Goal: Task Accomplishment & Management: Use online tool/utility

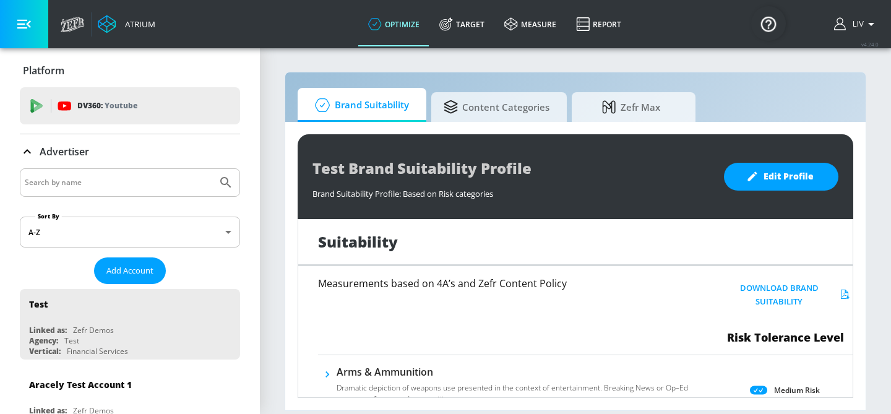
click at [119, 189] on input "Search by name" at bounding box center [119, 183] width 188 height 16
type input "mastercard"
click at [212, 169] on button "Submit Search" at bounding box center [225, 182] width 27 height 27
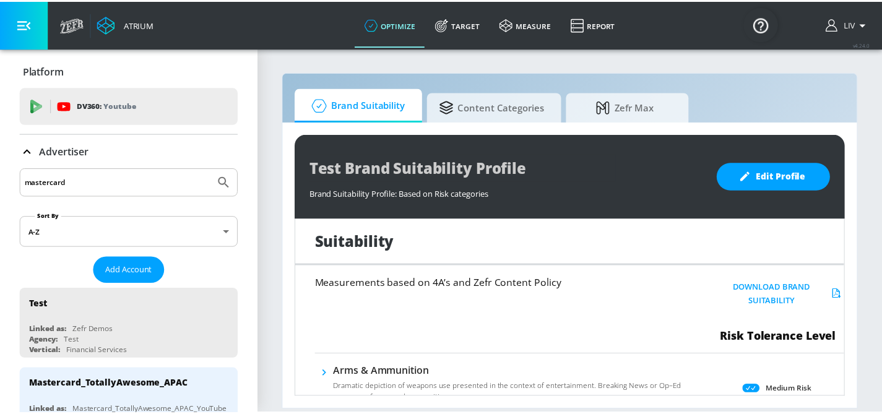
scroll to position [44, 0]
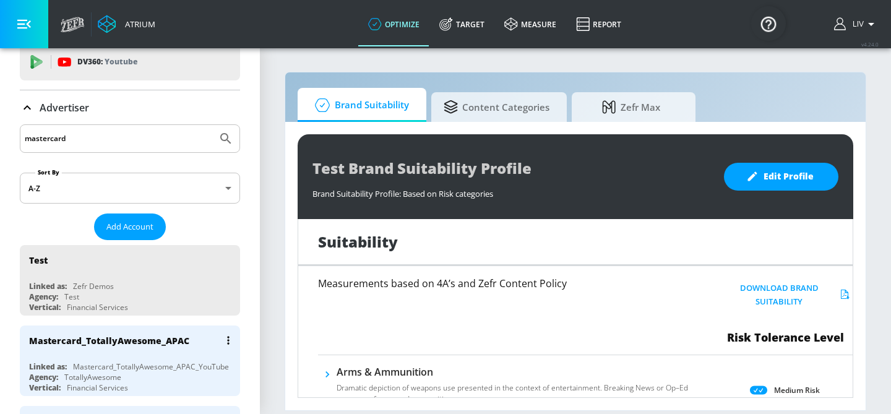
click at [117, 335] on div "Mastercard_TotallyAwesome_APAC" at bounding box center [109, 341] width 160 height 12
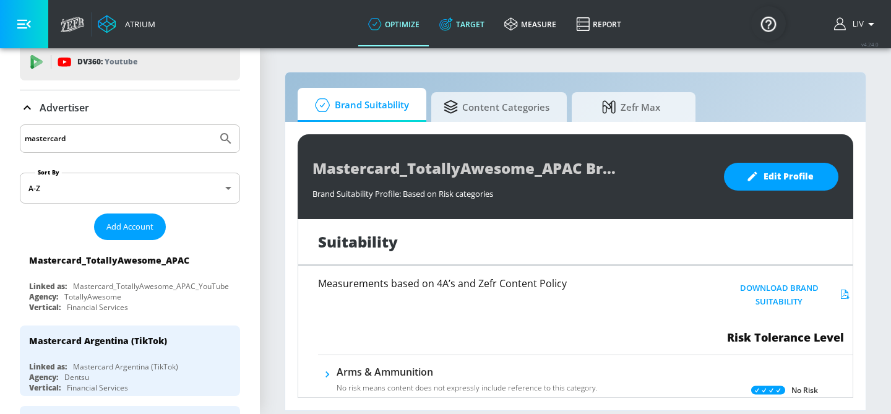
click at [467, 14] on link "Target" at bounding box center [462, 24] width 65 height 45
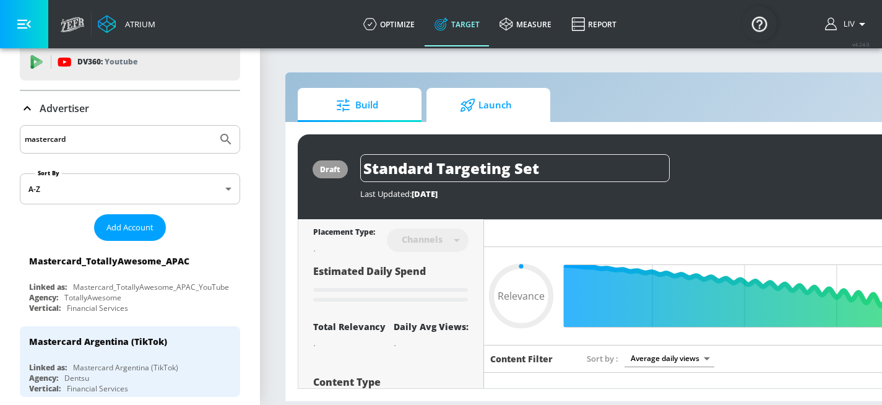
type input "0.05"
click at [521, 105] on span "Launch" at bounding box center [486, 105] width 94 height 30
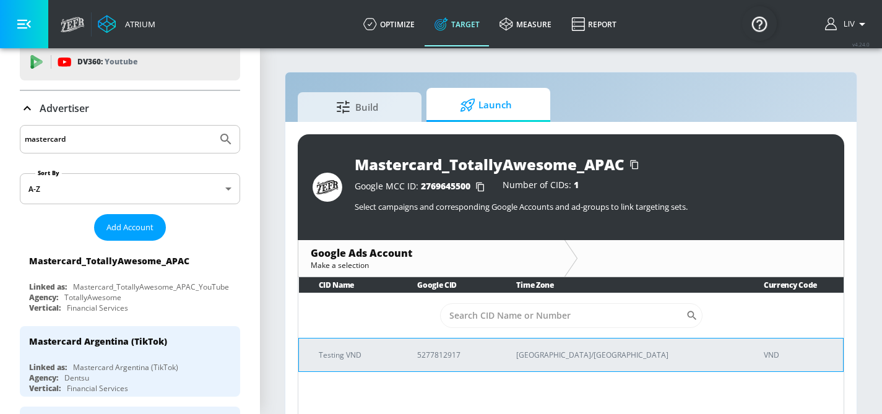
click at [651, 355] on p "[GEOGRAPHIC_DATA]/[GEOGRAPHIC_DATA]" at bounding box center [625, 354] width 218 height 13
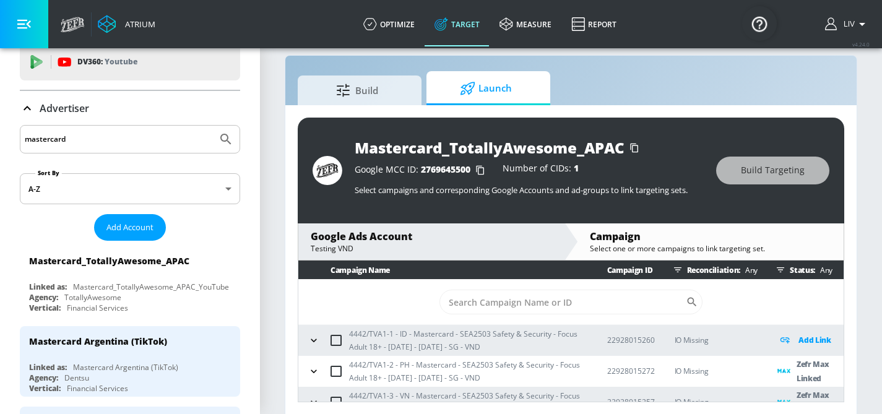
click at [673, 79] on div "Build Launch" at bounding box center [571, 88] width 547 height 34
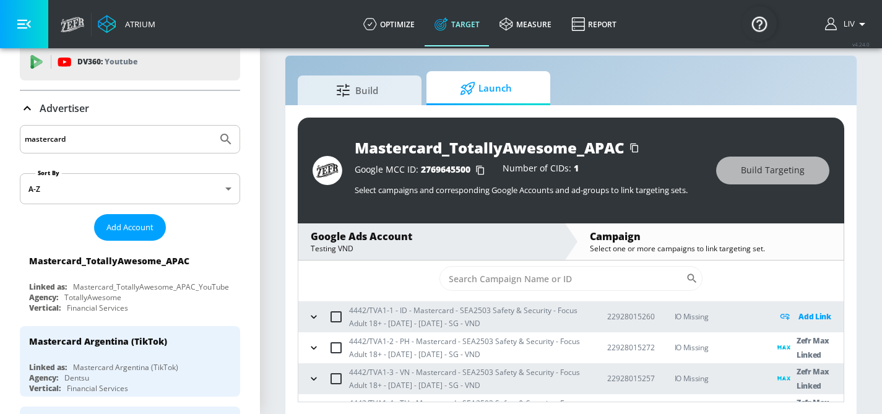
click at [621, 87] on div "Build Launch" at bounding box center [571, 88] width 547 height 34
click at [691, 82] on div "Build Launch" at bounding box center [571, 88] width 547 height 34
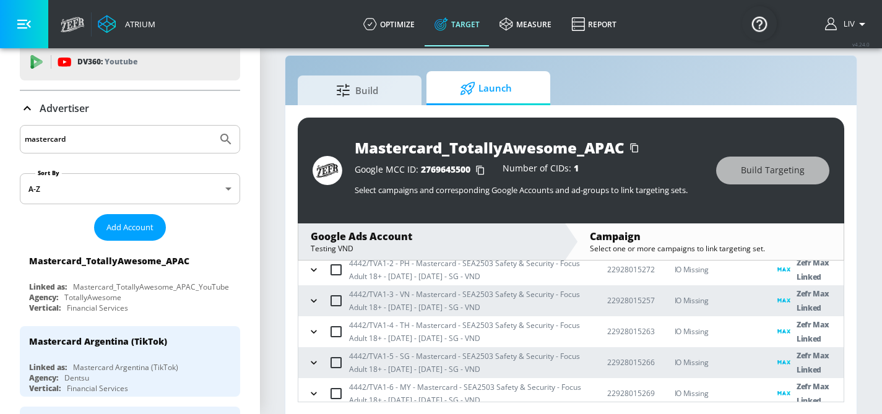
click at [658, 95] on div "Build Launch" at bounding box center [571, 88] width 547 height 34
click at [726, 69] on div "Build Launch Mastercard_TotallyAwesome_APAC Google MCC ID: 2769645500 Number of…" at bounding box center [571, 235] width 573 height 360
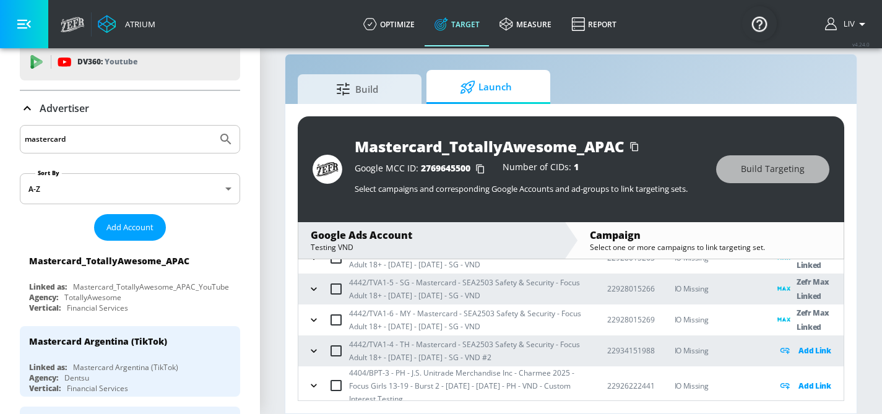
scroll to position [178, 0]
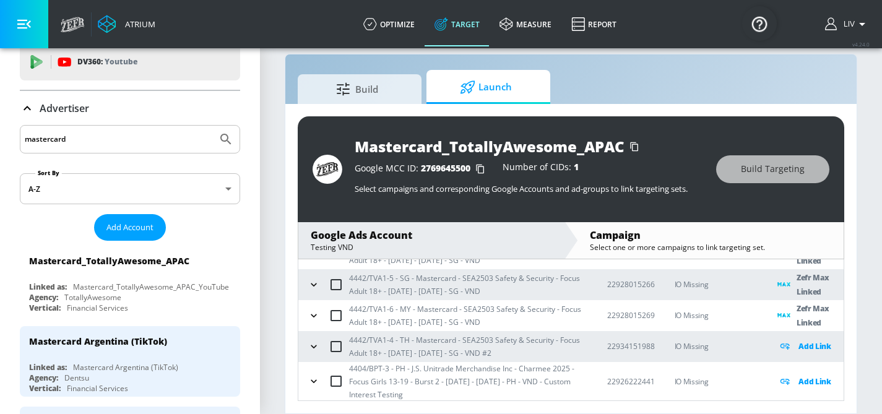
click at [178, 141] on input "mastercard" at bounding box center [119, 139] width 188 height 16
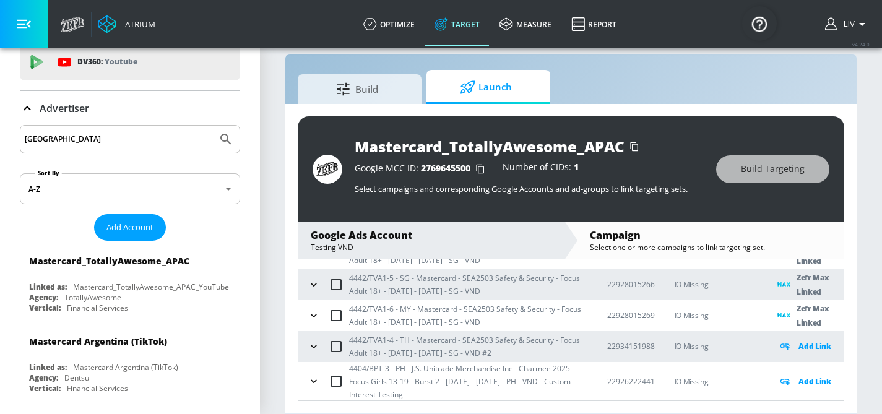
type input "[GEOGRAPHIC_DATA]"
click at [212, 126] on button "Submit Search" at bounding box center [225, 139] width 27 height 27
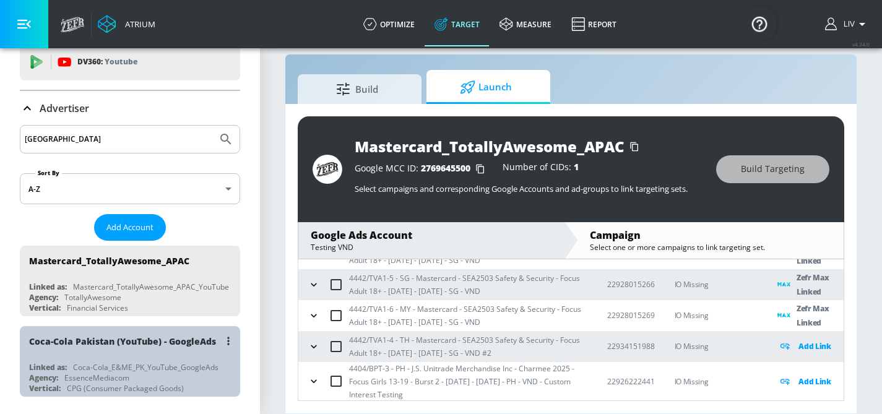
click at [173, 340] on div "Coca-Cola Pakistan (YouTube) - GoogleAds" at bounding box center [122, 341] width 187 height 12
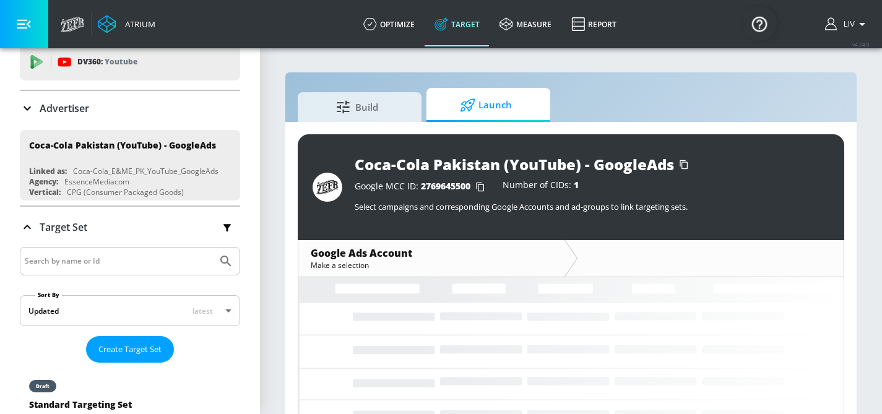
click at [490, 108] on span "Launch" at bounding box center [486, 105] width 94 height 30
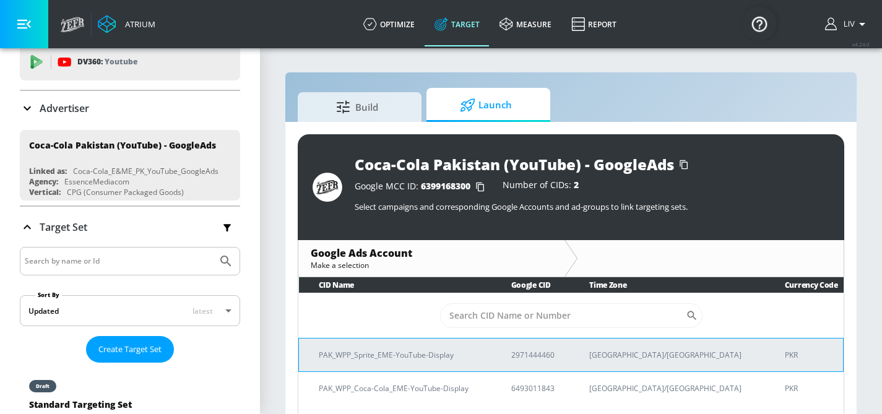
click at [482, 352] on p "PAK_WPP_Sprite_EME-YouTube-Display" at bounding box center [400, 354] width 163 height 13
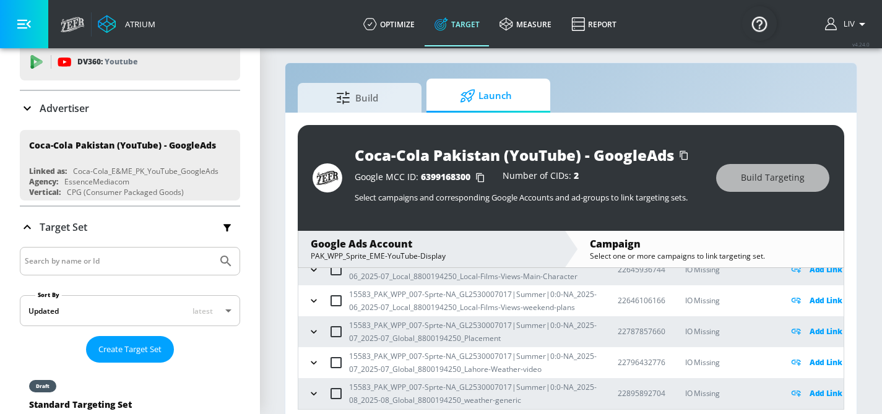
scroll to position [18, 0]
